Goal: Transaction & Acquisition: Book appointment/travel/reservation

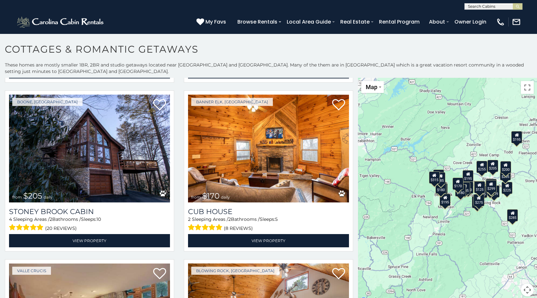
scroll to position [3, 0]
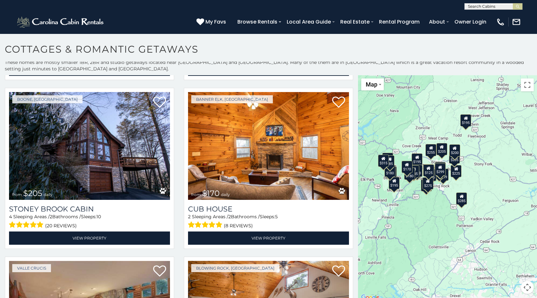
drag, startPoint x: 460, startPoint y: 150, endPoint x: 409, endPoint y: 135, distance: 53.5
click at [409, 135] on div "$285 $315 $255 $299 $170 $199 $225 $200 $205 $170 $195 $290 $235 $180 $190 $190…" at bounding box center [447, 188] width 179 height 226
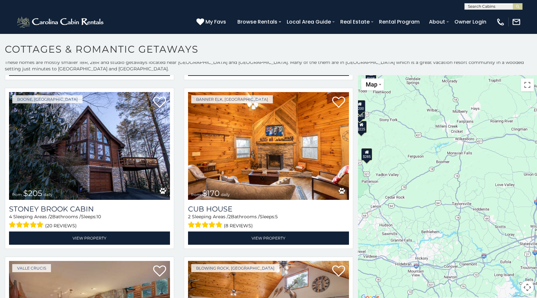
drag, startPoint x: 516, startPoint y: 202, endPoint x: 421, endPoint y: 158, distance: 105.2
click at [421, 158] on div "$285 $315 $255 $299 $170 $199 $225 $200 $205 $170 $195 $290 $235 $180 $190 $190…" at bounding box center [447, 188] width 179 height 226
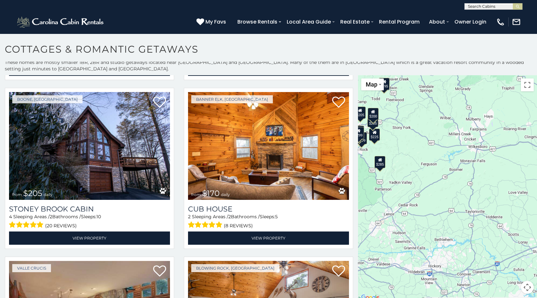
drag, startPoint x: 506, startPoint y: 205, endPoint x: 516, endPoint y: 213, distance: 13.3
click at [518, 213] on div "$285 $315 $255 $299 $170 $199 $225 $200 $205 $170 $195 $290 $235 $180 $190 $190…" at bounding box center [447, 188] width 179 height 226
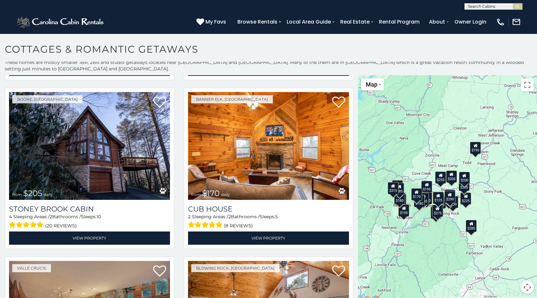
drag, startPoint x: 416, startPoint y: 153, endPoint x: 504, endPoint y: 217, distance: 108.6
click at [504, 217] on div "$285 $315 $255 $299 $170 $199 $225 $200 $205 $170 $195 $290 $235 $180 $190 $190…" at bounding box center [447, 188] width 179 height 226
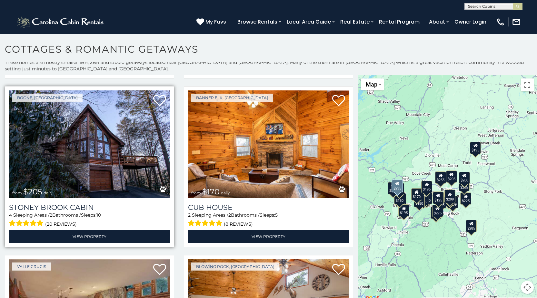
scroll to position [677, 0]
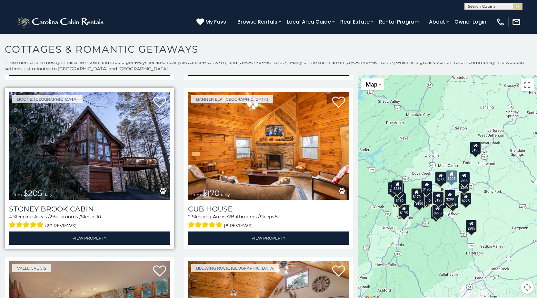
click at [118, 151] on img at bounding box center [89, 146] width 161 height 108
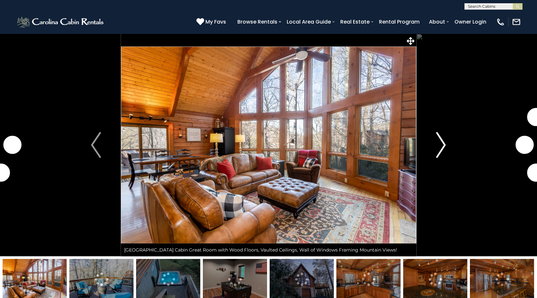
click at [442, 146] on img "Next" at bounding box center [441, 145] width 10 height 26
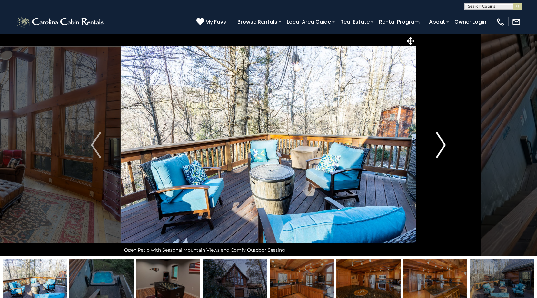
click at [442, 146] on img "Next" at bounding box center [441, 145] width 10 height 26
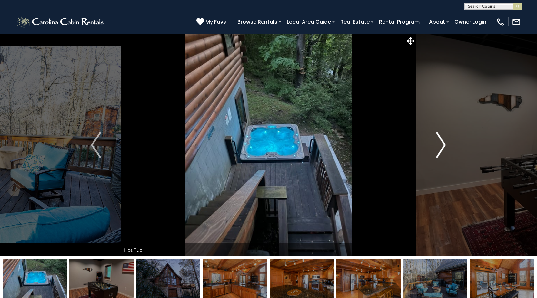
click at [442, 146] on img "Next" at bounding box center [441, 145] width 10 height 26
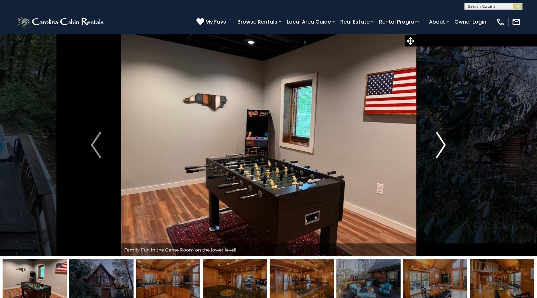
click at [442, 146] on img "Next" at bounding box center [441, 145] width 10 height 26
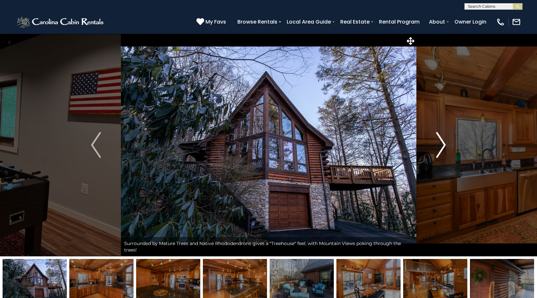
click at [442, 146] on img "Next" at bounding box center [441, 145] width 10 height 26
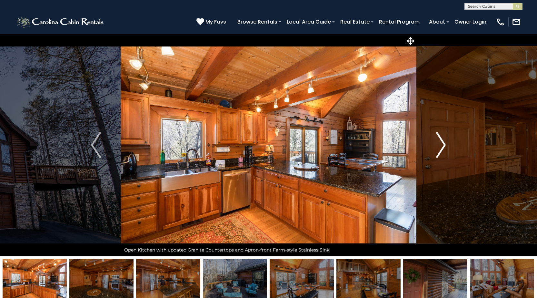
click at [442, 146] on img "Next" at bounding box center [441, 145] width 10 height 26
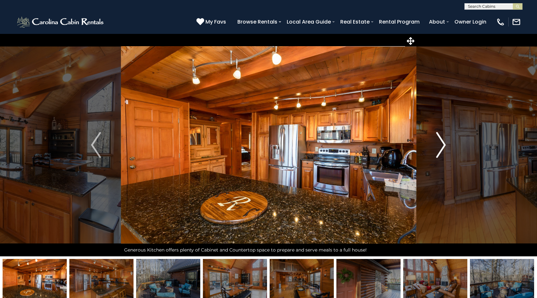
click at [442, 146] on img "Next" at bounding box center [441, 145] width 10 height 26
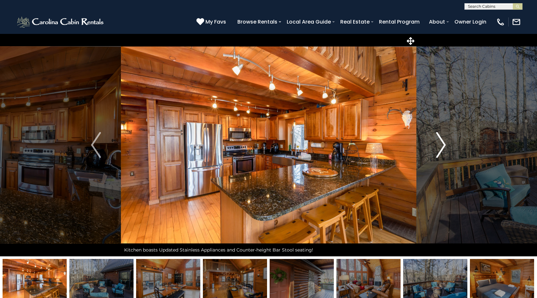
click at [442, 146] on img "Next" at bounding box center [441, 145] width 10 height 26
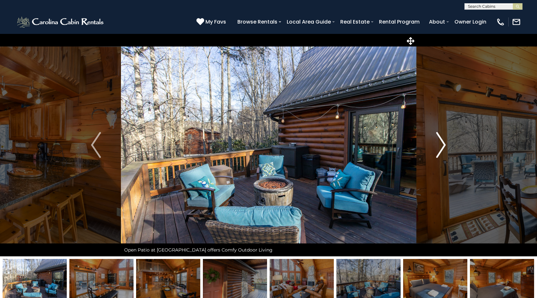
click at [442, 146] on img "Next" at bounding box center [441, 145] width 10 height 26
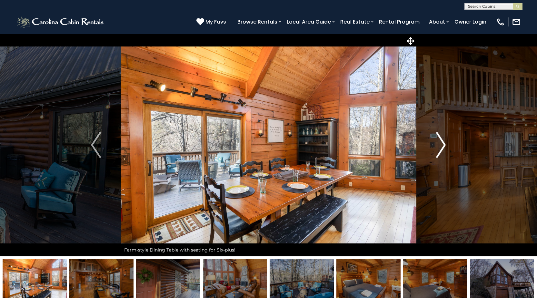
click at [442, 146] on img "Next" at bounding box center [441, 145] width 10 height 26
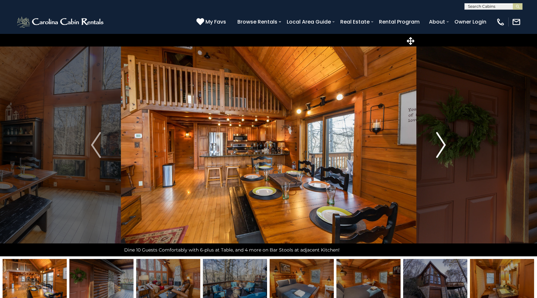
click at [442, 146] on img "Next" at bounding box center [441, 145] width 10 height 26
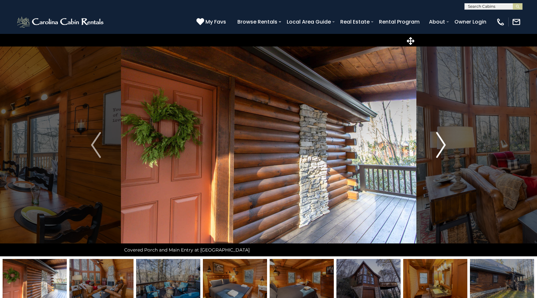
click at [442, 146] on img "Next" at bounding box center [441, 145] width 10 height 26
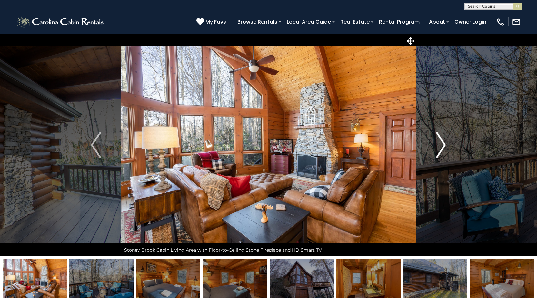
click at [442, 146] on img "Next" at bounding box center [441, 145] width 10 height 26
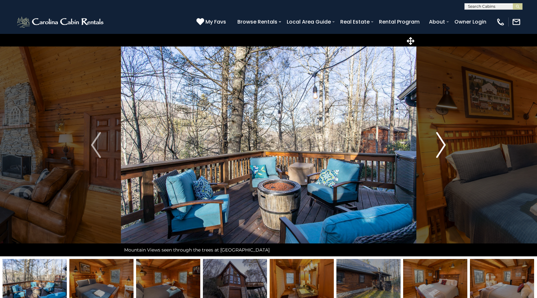
click at [442, 146] on img "Next" at bounding box center [441, 145] width 10 height 26
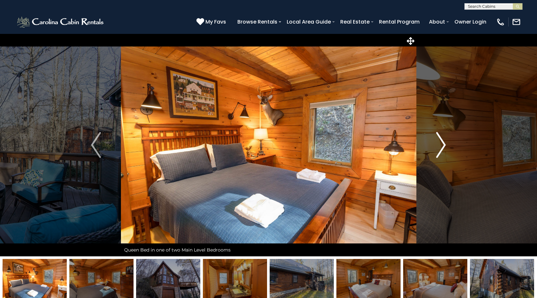
click at [442, 146] on img "Next" at bounding box center [441, 145] width 10 height 26
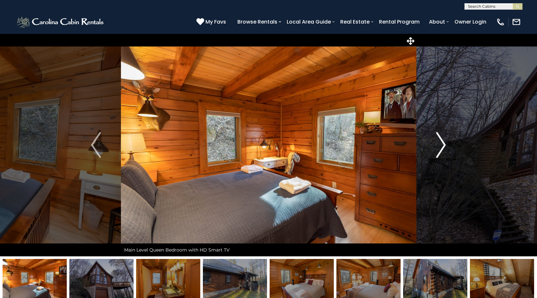
click at [442, 146] on img "Next" at bounding box center [441, 145] width 10 height 26
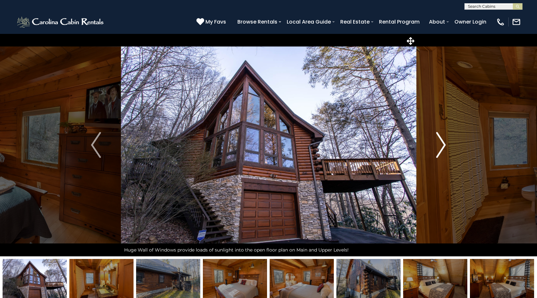
click at [442, 146] on img "Next" at bounding box center [441, 145] width 10 height 26
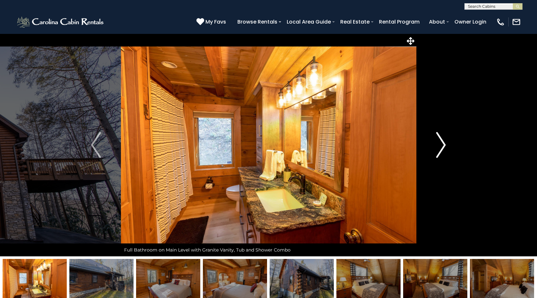
click at [442, 146] on img "Next" at bounding box center [441, 145] width 10 height 26
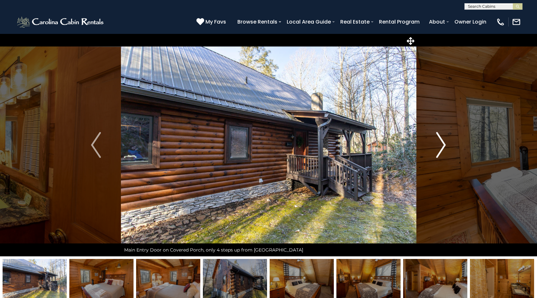
click at [442, 146] on img "Next" at bounding box center [441, 145] width 10 height 26
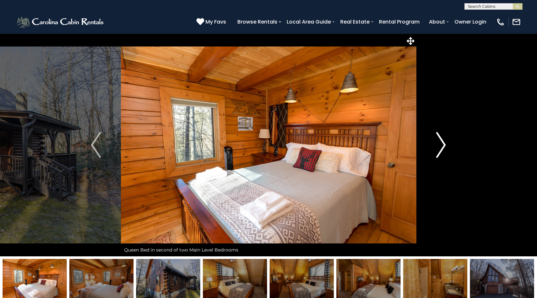
click at [442, 146] on img "Next" at bounding box center [441, 145] width 10 height 26
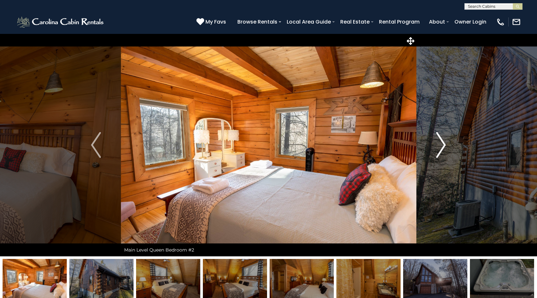
click at [442, 146] on img "Next" at bounding box center [441, 145] width 10 height 26
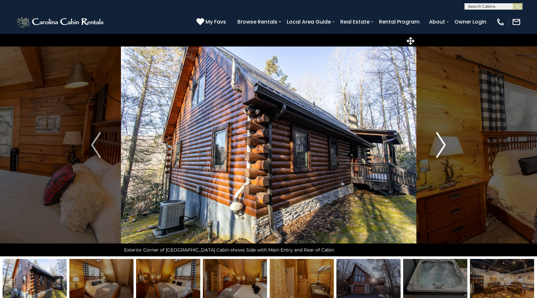
click at [442, 146] on img "Next" at bounding box center [441, 145] width 10 height 26
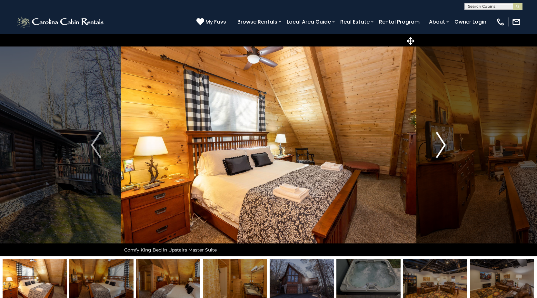
click at [442, 146] on img "Next" at bounding box center [441, 145] width 10 height 26
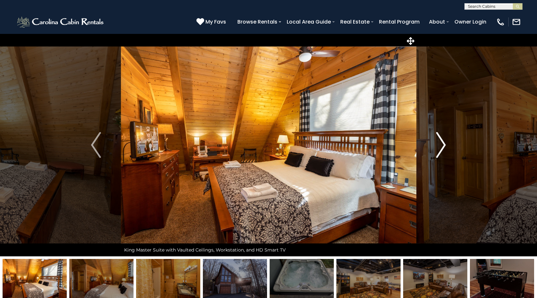
click at [442, 146] on img "Next" at bounding box center [441, 145] width 10 height 26
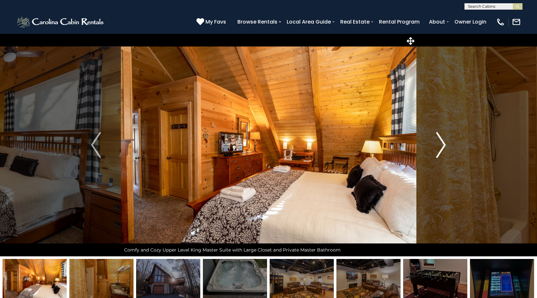
click at [442, 146] on img "Next" at bounding box center [441, 145] width 10 height 26
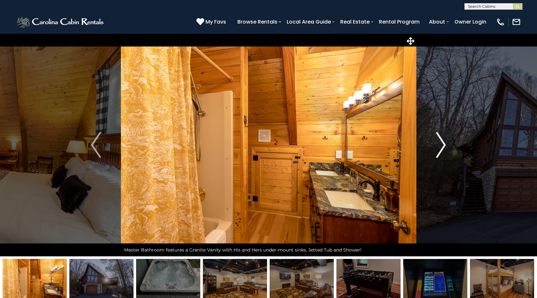
click at [442, 146] on img "Next" at bounding box center [441, 145] width 10 height 26
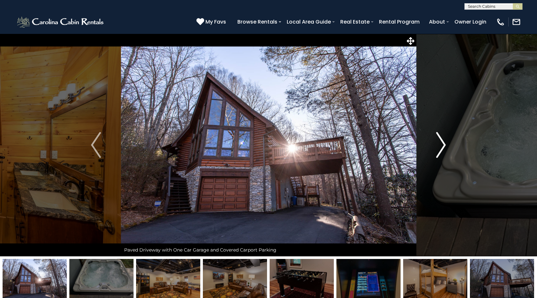
click at [442, 146] on img "Next" at bounding box center [441, 145] width 10 height 26
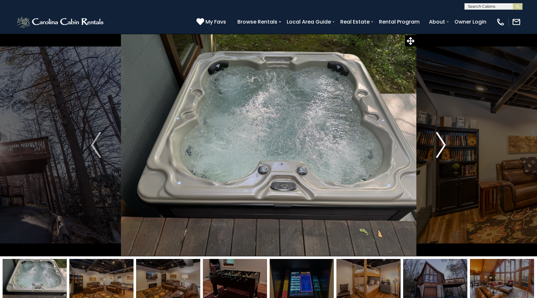
click at [442, 146] on img "Next" at bounding box center [441, 145] width 10 height 26
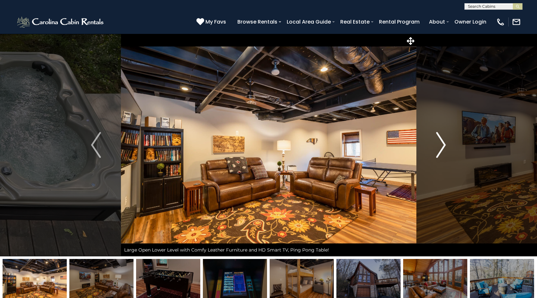
click at [442, 146] on img "Next" at bounding box center [441, 145] width 10 height 26
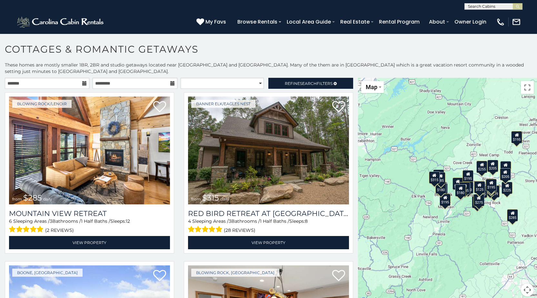
click at [84, 83] on icon at bounding box center [84, 83] width 5 height 5
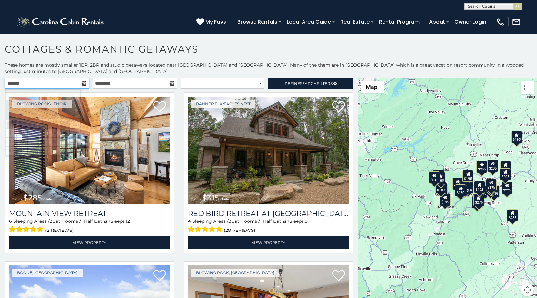
click at [67, 83] on input "text" at bounding box center [47, 83] width 84 height 11
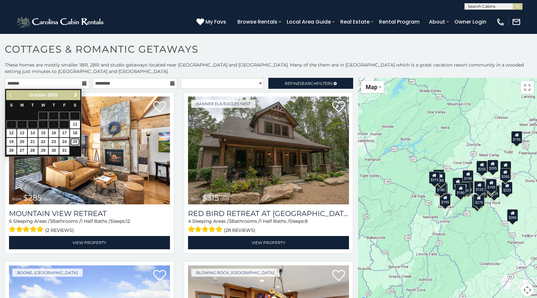
click at [75, 142] on link "25" at bounding box center [75, 142] width 10 height 8
type input "**********"
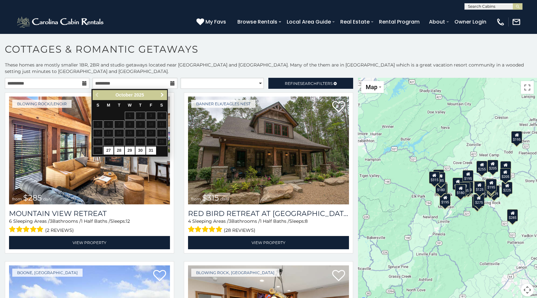
click at [162, 94] on span "Next" at bounding box center [162, 94] width 5 height 5
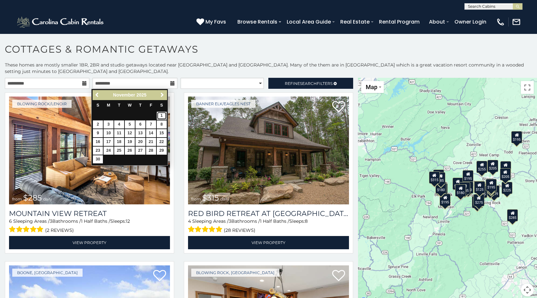
click at [163, 115] on link "1" at bounding box center [162, 116] width 10 height 8
type input "**********"
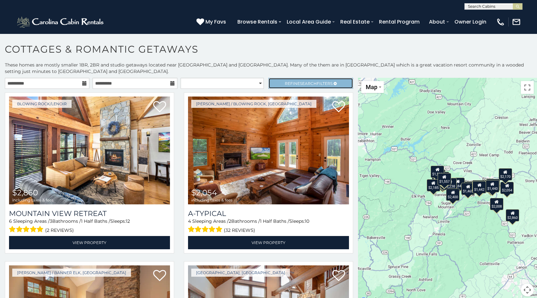
click at [290, 82] on span "Refine Search Filters" at bounding box center [309, 83] width 48 height 5
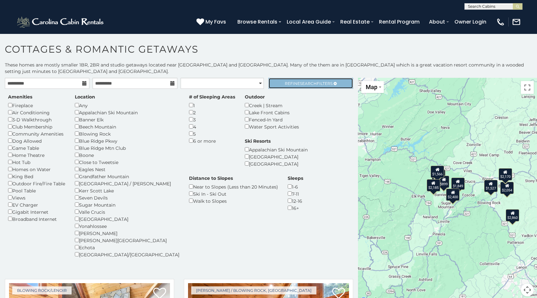
click at [300, 82] on span "Search" at bounding box center [308, 83] width 17 height 5
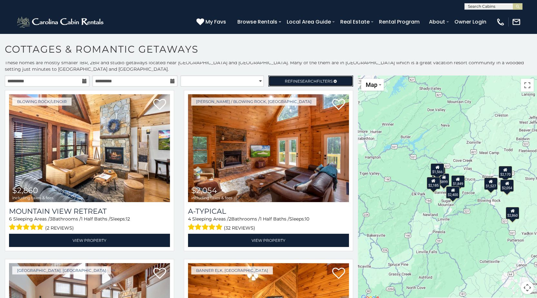
scroll to position [3, 0]
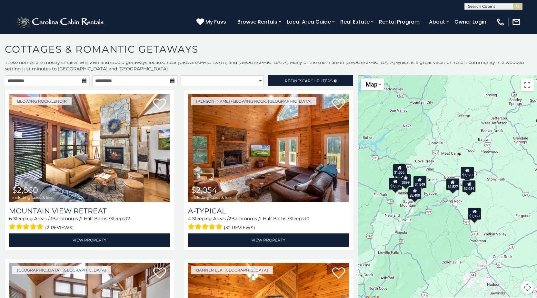
drag, startPoint x: 489, startPoint y: 207, endPoint x: 448, endPoint y: 207, distance: 40.3
click at [448, 207] on div "$2,860 $2,054 $2,195 $1,849 $1,527 $2,170 $899 $2,400 $1,566 $2,185" at bounding box center [447, 188] width 179 height 226
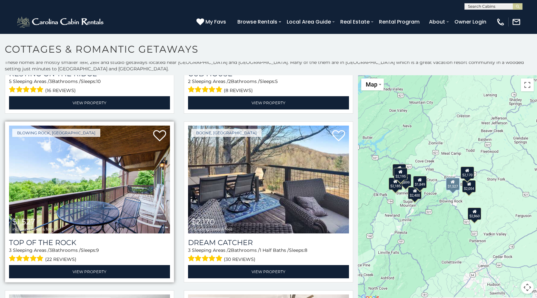
scroll to position [322, 0]
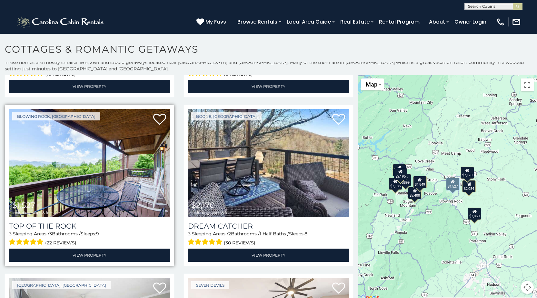
click at [102, 177] on img at bounding box center [89, 163] width 161 height 108
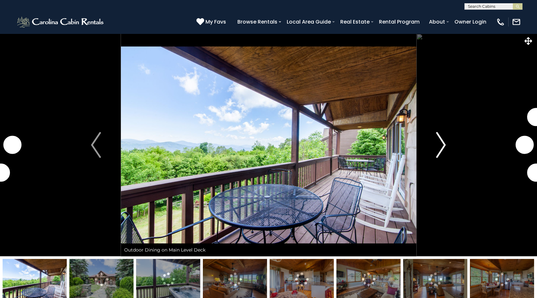
click at [439, 146] on img "Next" at bounding box center [441, 145] width 10 height 26
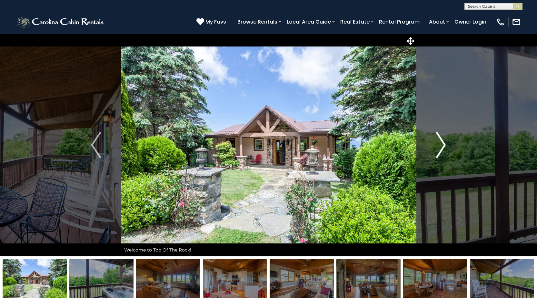
click at [439, 146] on img "Next" at bounding box center [441, 145] width 10 height 26
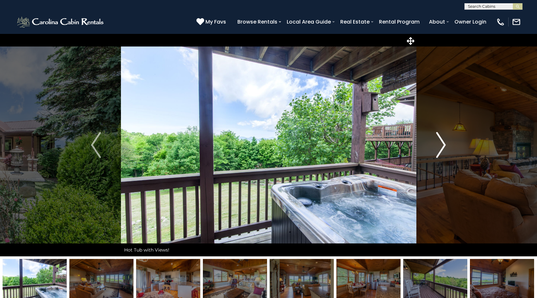
click at [439, 146] on img "Next" at bounding box center [441, 145] width 10 height 26
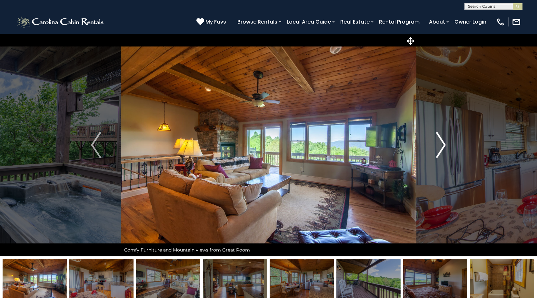
click at [439, 146] on img "Next" at bounding box center [441, 145] width 10 height 26
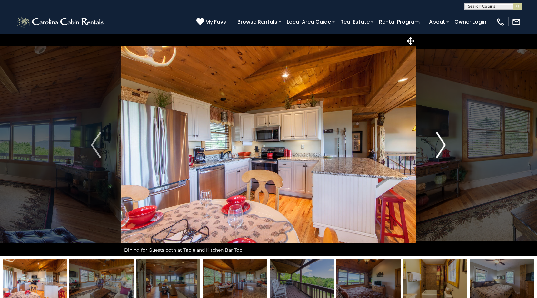
click at [439, 146] on img "Next" at bounding box center [441, 145] width 10 height 26
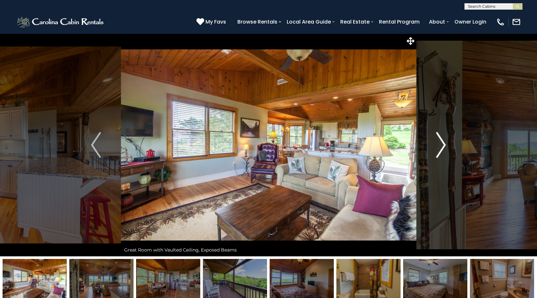
click at [439, 146] on img "Next" at bounding box center [441, 145] width 10 height 26
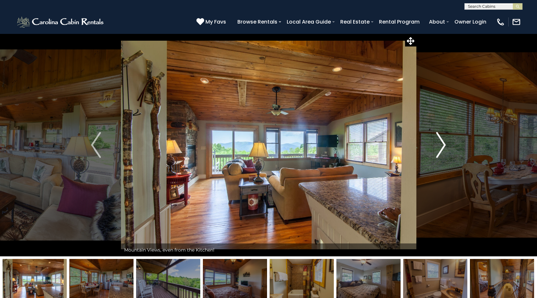
click at [439, 146] on img "Next" at bounding box center [441, 145] width 10 height 26
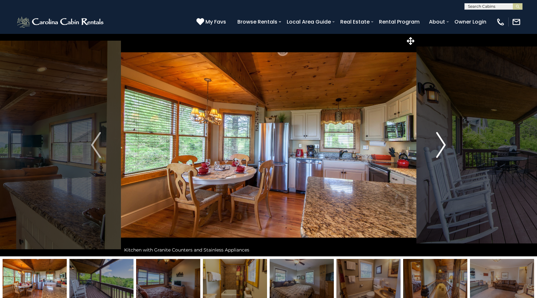
click at [439, 146] on img "Next" at bounding box center [441, 145] width 10 height 26
